Goal: Find specific page/section: Find specific page/section

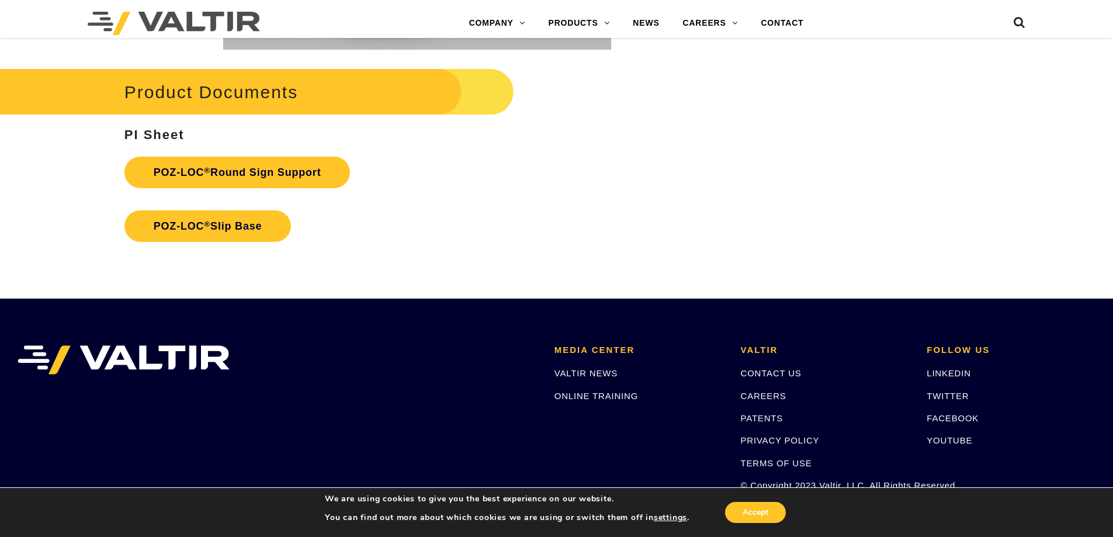
scroll to position [2748, 0]
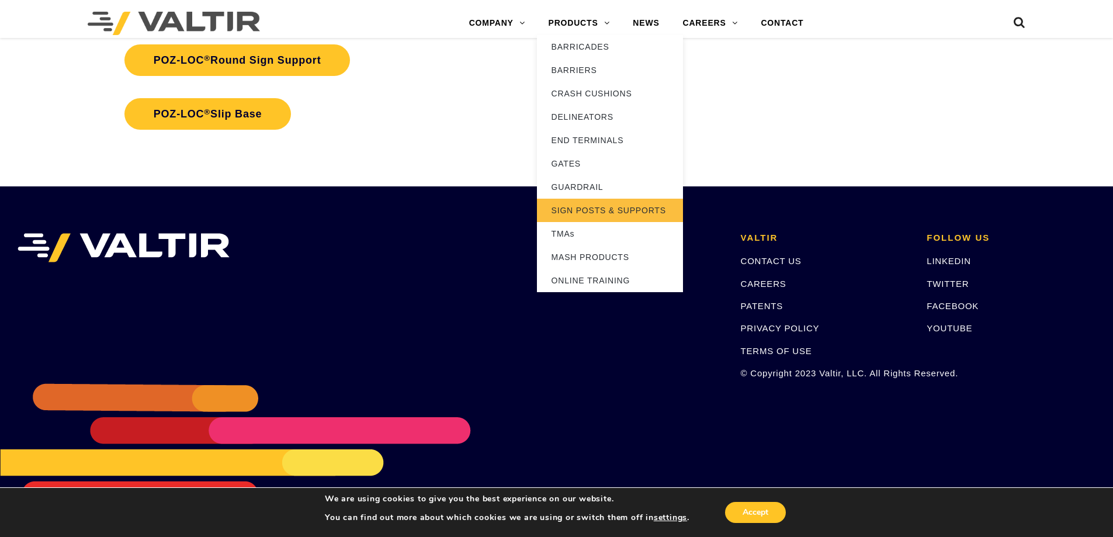
click at [606, 212] on link "SIGN POSTS & SUPPORTS" at bounding box center [610, 210] width 146 height 23
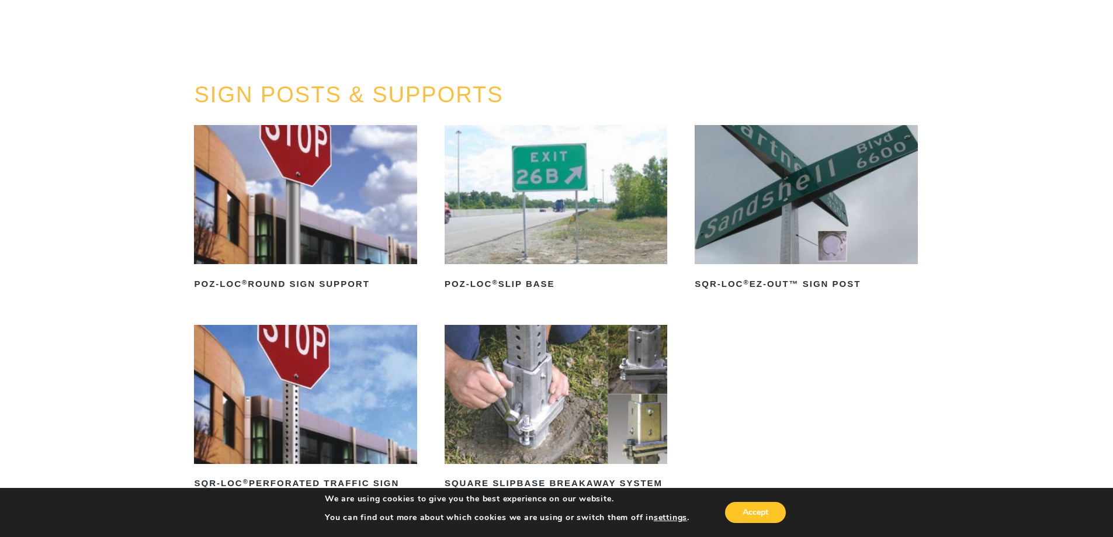
scroll to position [58, 0]
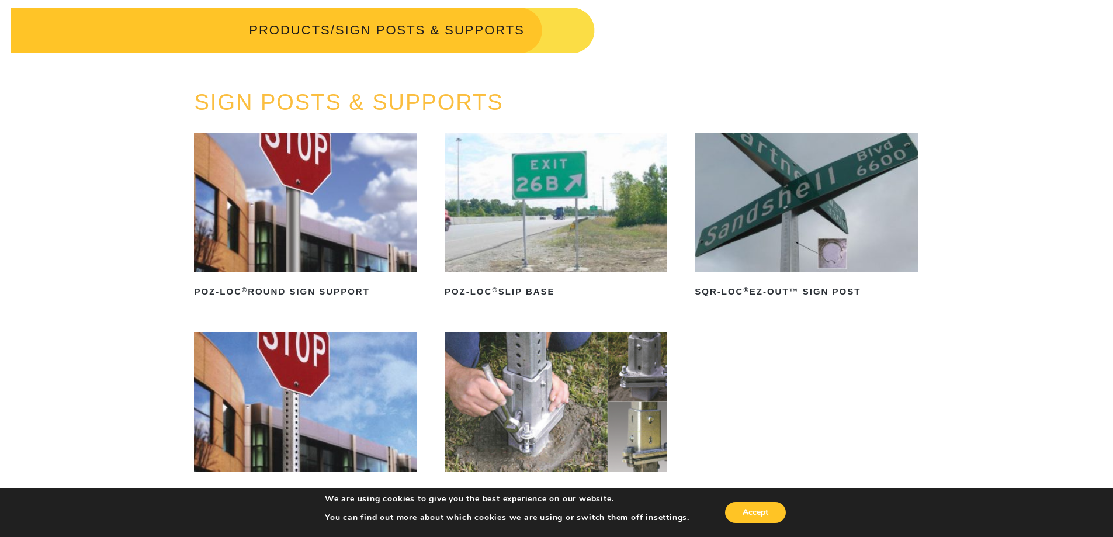
click at [774, 223] on img at bounding box center [806, 202] width 223 height 139
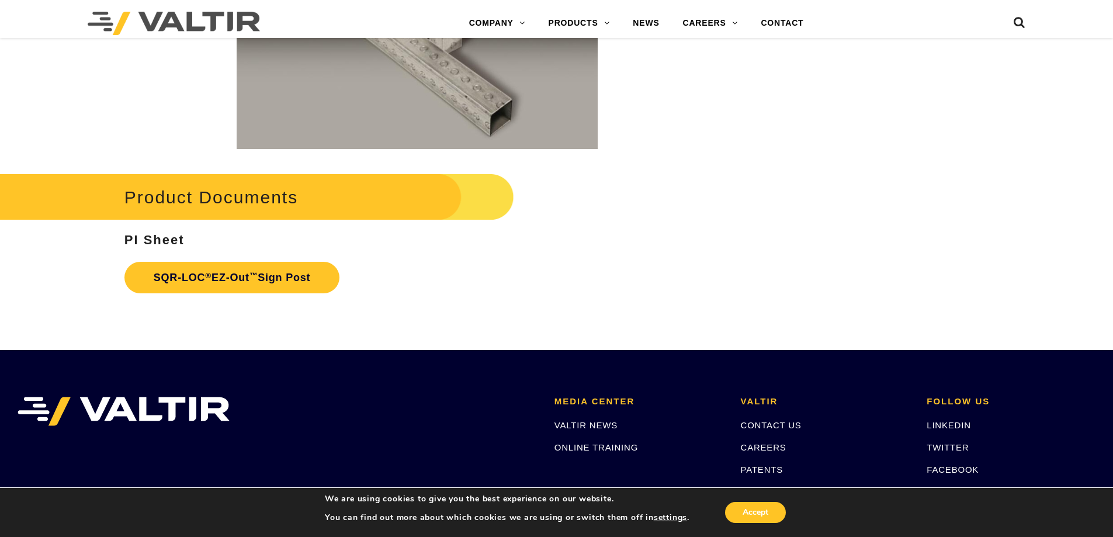
scroll to position [1870, 0]
